Goal: Information Seeking & Learning: Learn about a topic

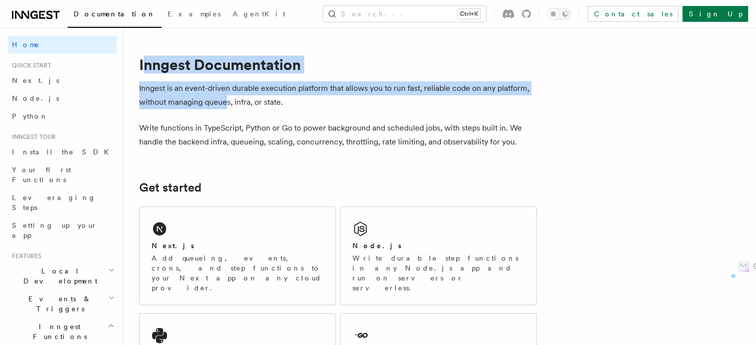
drag, startPoint x: 157, startPoint y: 71, endPoint x: 250, endPoint y: 102, distance: 98.1
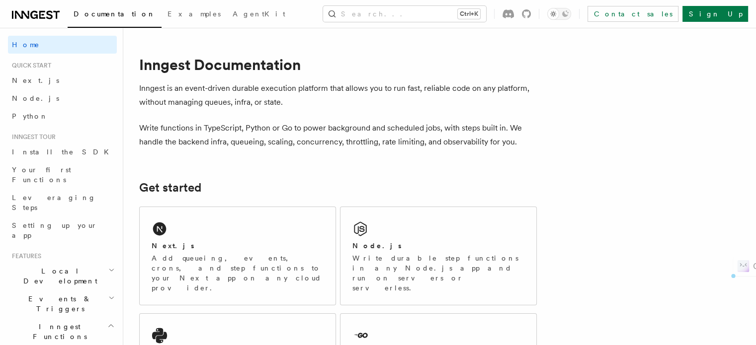
click at [267, 101] on p "Inngest is an event-driven durable execution platform that allows you to run fa…" at bounding box center [338, 96] width 398 height 28
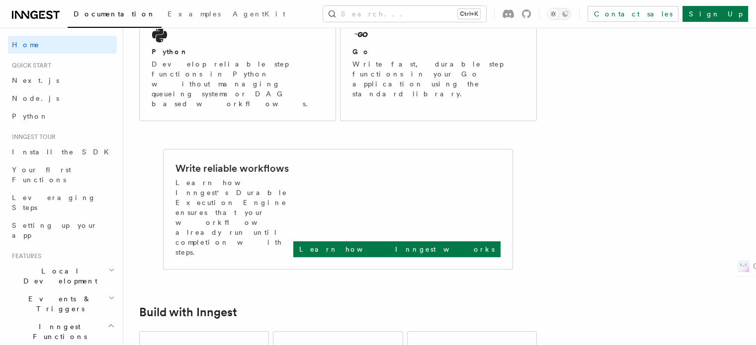
scroll to position [298, 0]
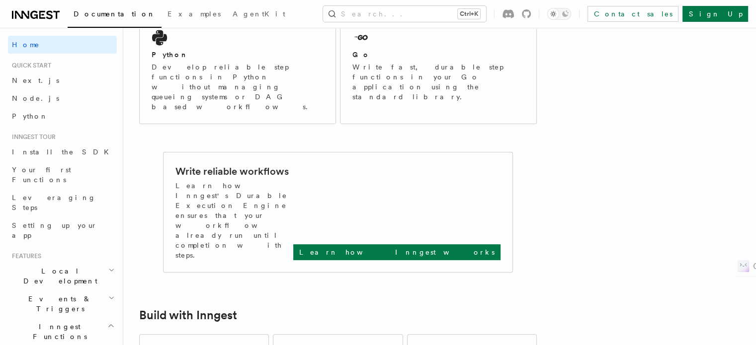
drag, startPoint x: 4, startPoint y: 9, endPoint x: 76, endPoint y: 19, distance: 72.3
click at [76, 19] on div "Documentation Examples AgentKit Search... Ctrl+K Contact sales Sign Up" at bounding box center [378, 14] width 756 height 28
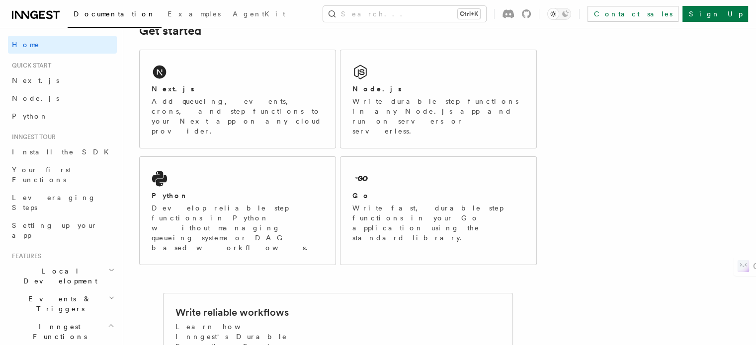
scroll to position [149, 0]
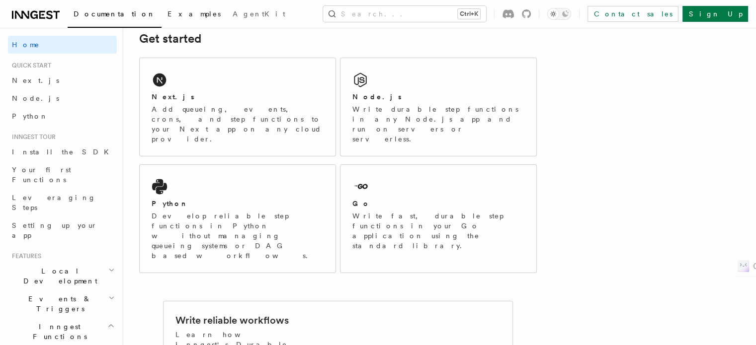
click at [167, 13] on span "Examples" at bounding box center [193, 14] width 53 height 8
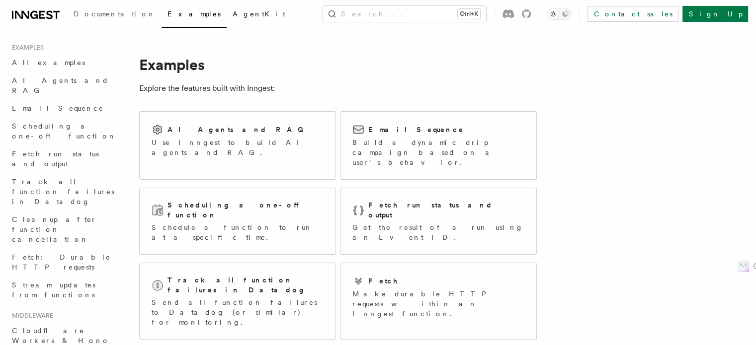
click at [233, 12] on span "AgentKit" at bounding box center [259, 14] width 53 height 8
click at [58, 64] on link "All examples" at bounding box center [62, 63] width 109 height 18
click at [45, 62] on span "All examples" at bounding box center [48, 63] width 73 height 8
click at [93, 10] on span "Documentation" at bounding box center [115, 14] width 82 height 8
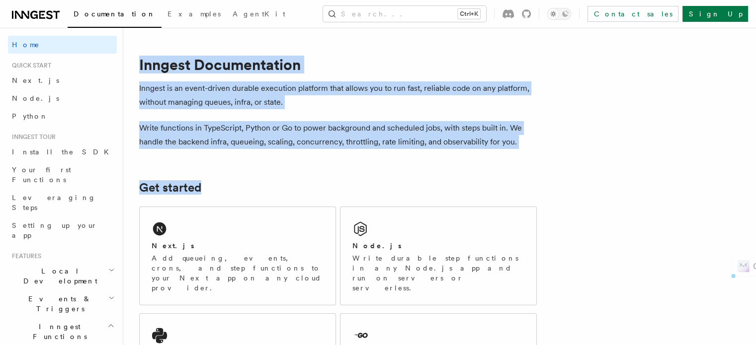
drag, startPoint x: 142, startPoint y: 64, endPoint x: 642, endPoint y: 166, distance: 510.7
copy article "Inngest Documentation Inngest is an event-driven durable execution platform tha…"
click at [226, 99] on p "Inngest is an event-driven durable execution platform that allows you to run fa…" at bounding box center [338, 96] width 398 height 28
